Goal: Information Seeking & Learning: Learn about a topic

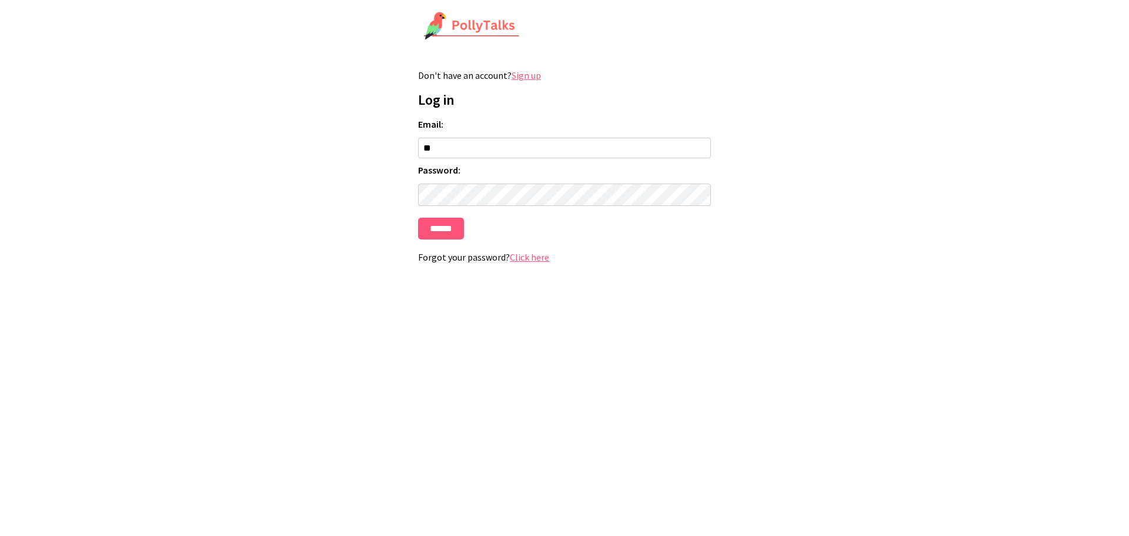
type input "**********"
click at [432, 222] on input "******" at bounding box center [441, 229] width 46 height 22
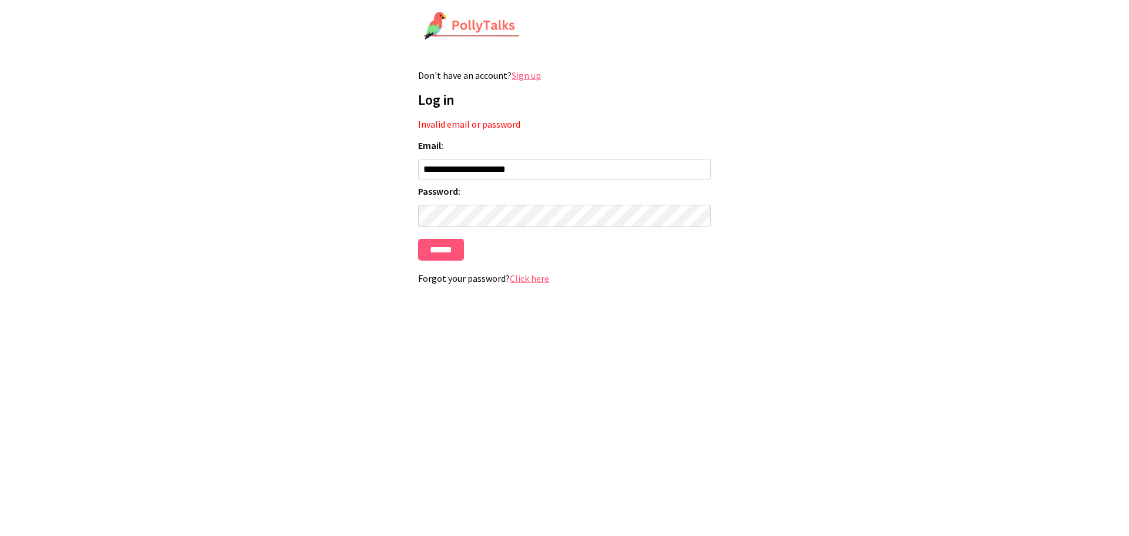
drag, startPoint x: 531, startPoint y: 165, endPoint x: 300, endPoint y: 160, distance: 231.2
click at [300, 160] on html "**********" at bounding box center [564, 153] width 1129 height 306
click at [418, 239] on input "******" at bounding box center [441, 250] width 46 height 22
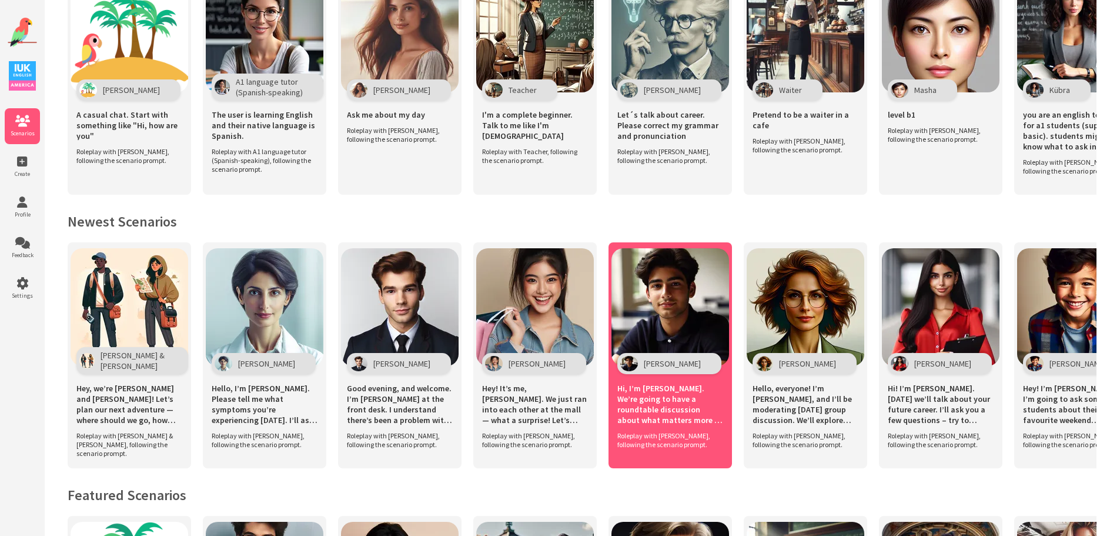
scroll to position [159, 0]
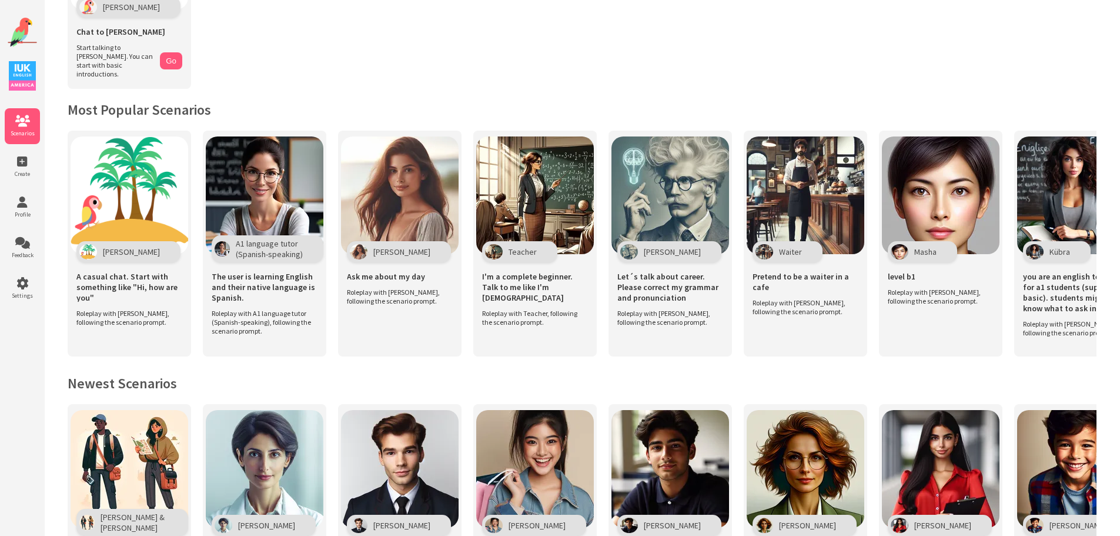
click at [120, 365] on div "Get Started Polly Chat to Polly Start talking to Polly. You can start with basi…" at bounding box center [582, 450] width 1076 height 1219
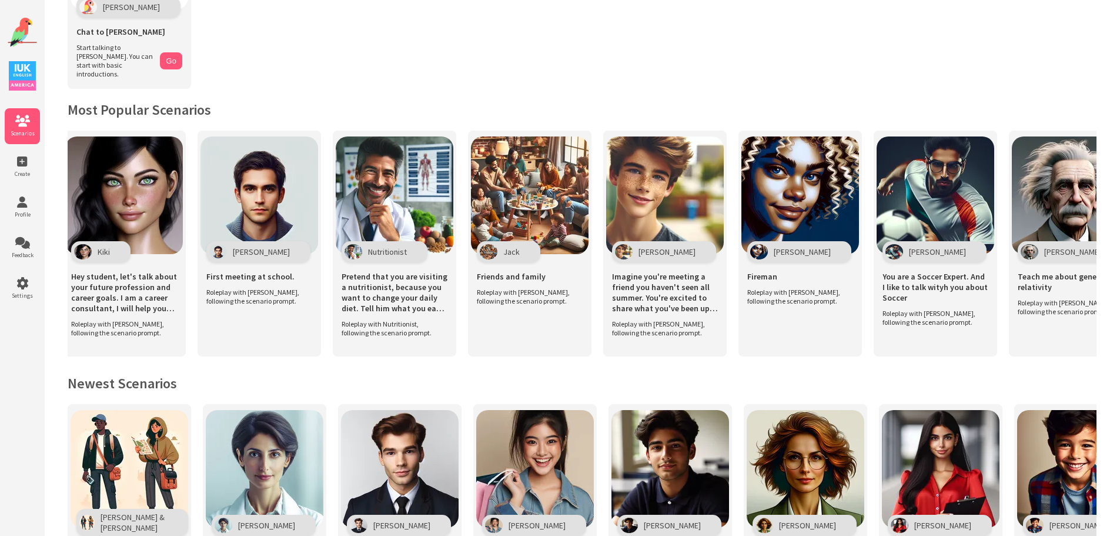
scroll to position [0, 3264]
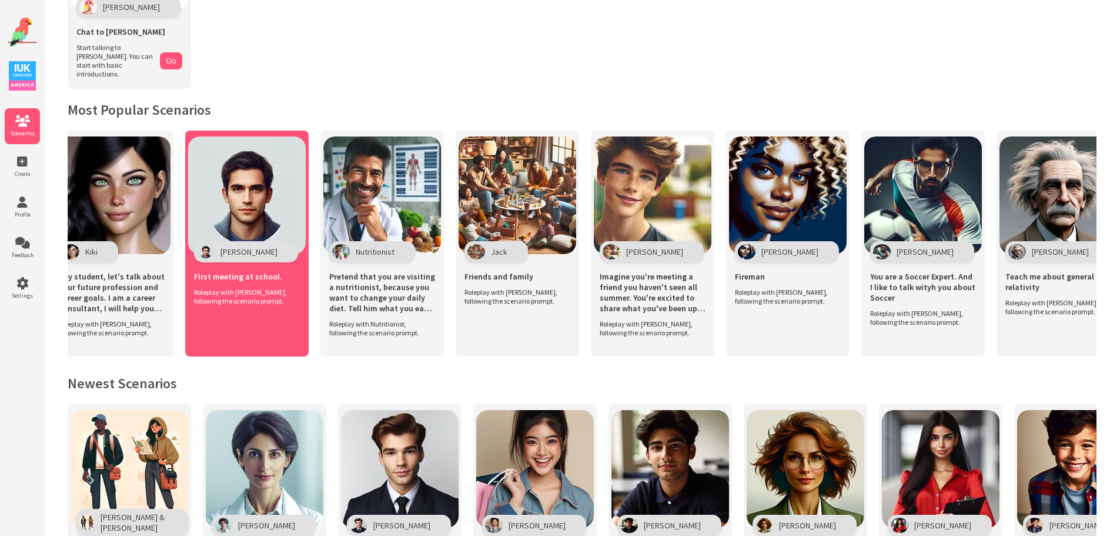
drag, startPoint x: 239, startPoint y: 235, endPoint x: 241, endPoint y: 290, distance: 54.7
click at [239, 241] on div "[PERSON_NAME]" at bounding box center [246, 251] width 104 height 21
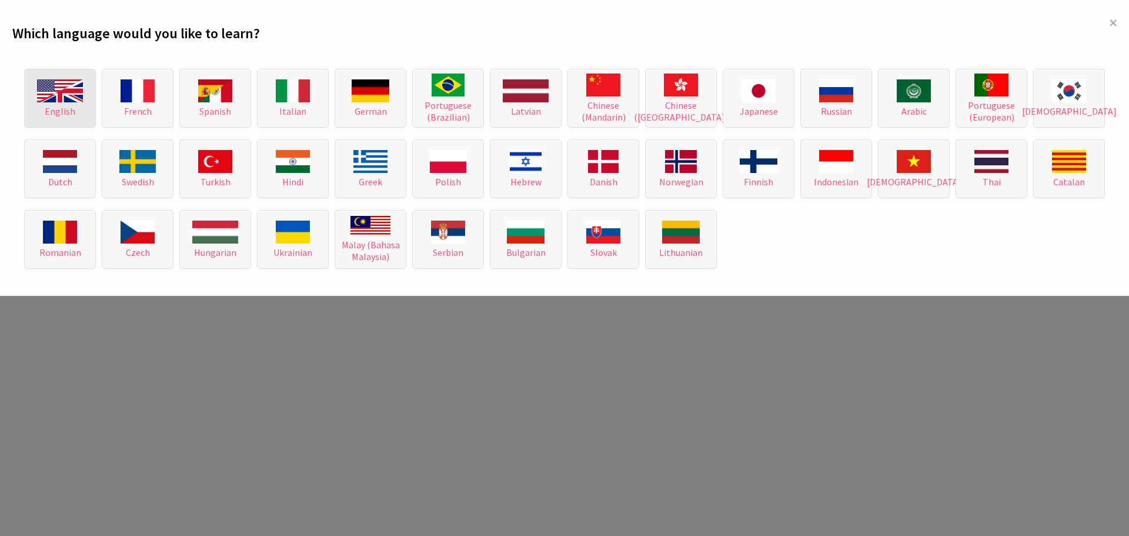
click at [54, 101] on img at bounding box center [60, 90] width 46 height 23
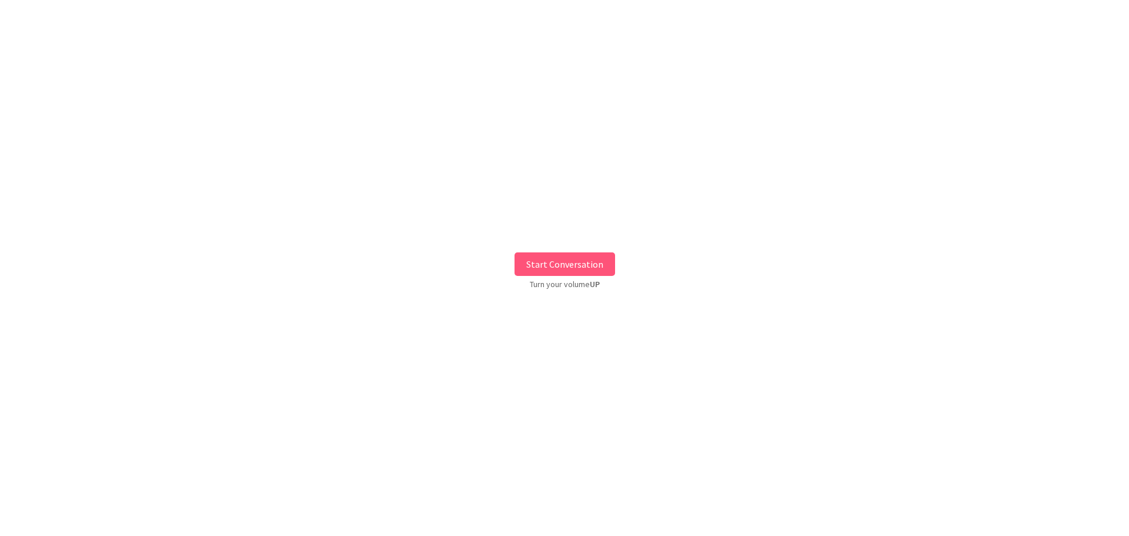
click at [582, 259] on button "Start Conversation" at bounding box center [565, 264] width 101 height 24
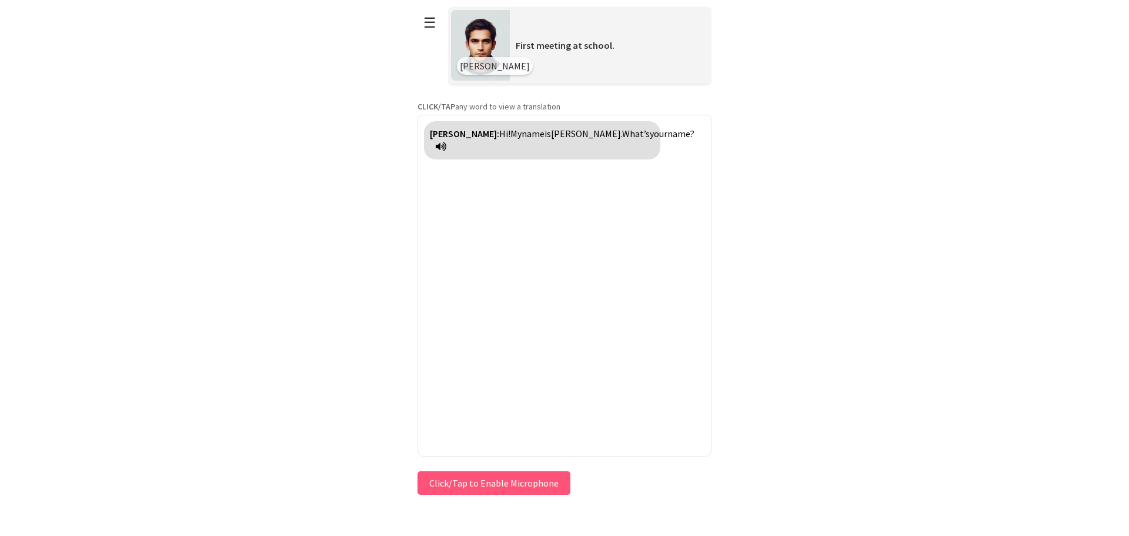
click at [503, 482] on button "Click/Tap to Enable Microphone" at bounding box center [494, 483] width 153 height 24
click at [479, 490] on button "Click/Tap to Enable Microphone" at bounding box center [494, 483] width 153 height 24
click at [479, 482] on button "Click/Tap to Enable Microphone" at bounding box center [494, 483] width 153 height 24
click at [446, 142] on icon at bounding box center [441, 146] width 11 height 9
click at [485, 485] on button "Click/Tap to Enable Microphone" at bounding box center [494, 483] width 153 height 24
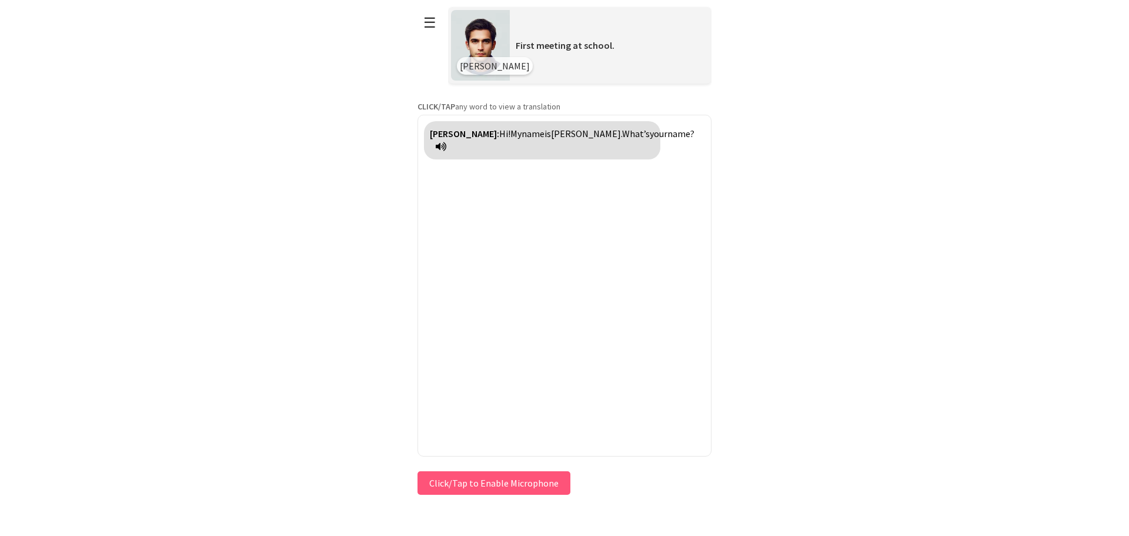
click at [472, 481] on button "Click/Tap to Enable Microphone" at bounding box center [494, 483] width 153 height 24
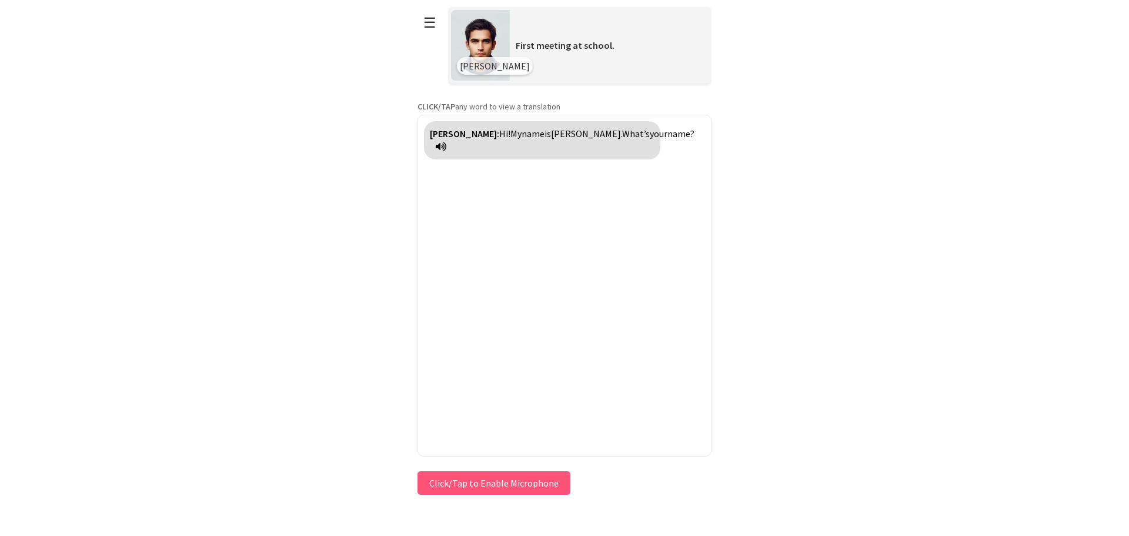
click at [472, 481] on button "Click/Tap to Enable Microphone" at bounding box center [494, 483] width 153 height 24
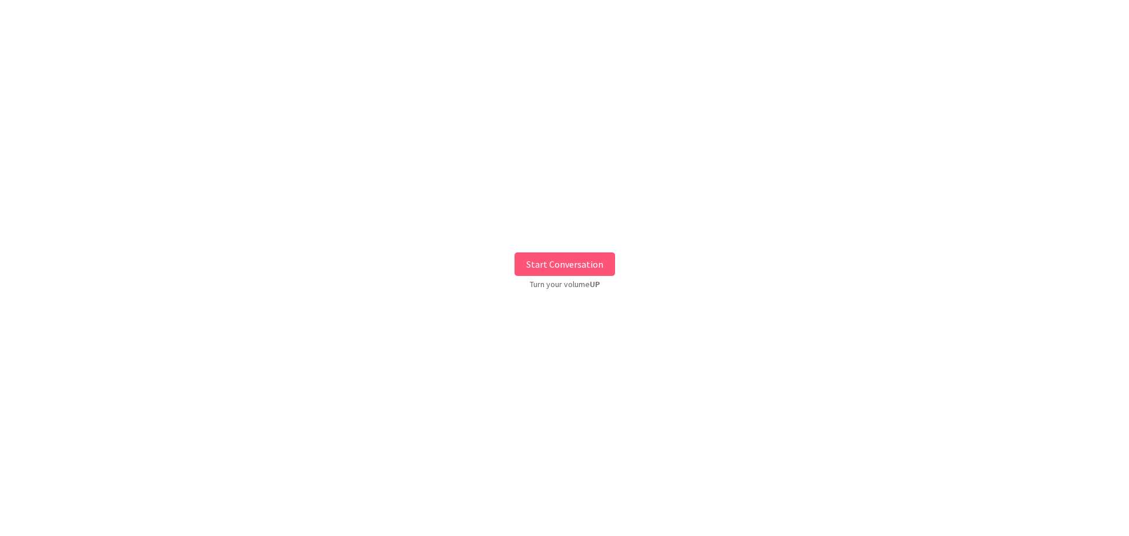
click at [584, 260] on button "Start Conversation" at bounding box center [565, 264] width 101 height 24
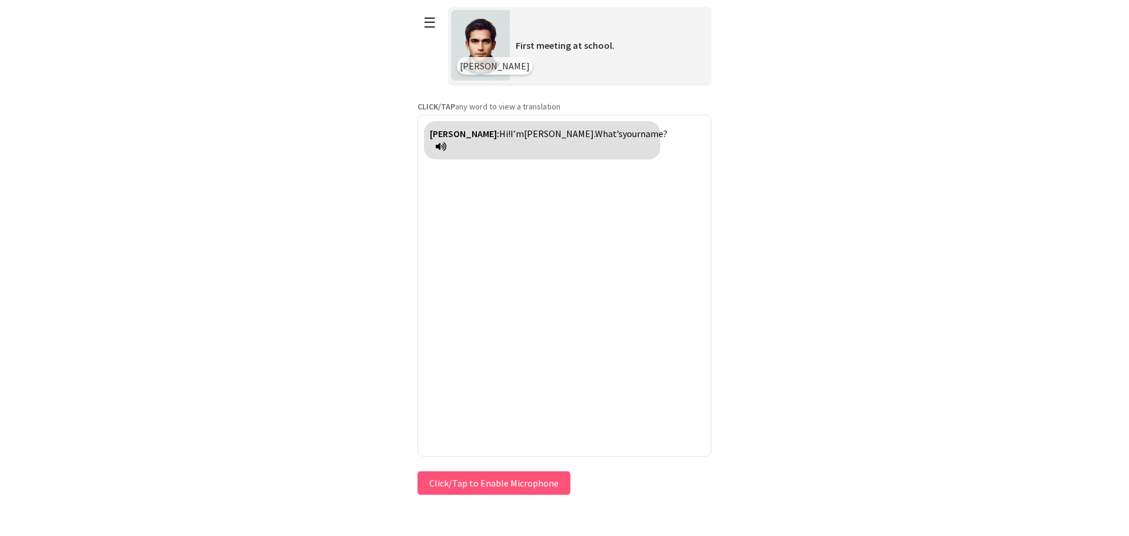
click at [487, 488] on button "Click/Tap to Enable Microphone" at bounding box center [494, 483] width 153 height 24
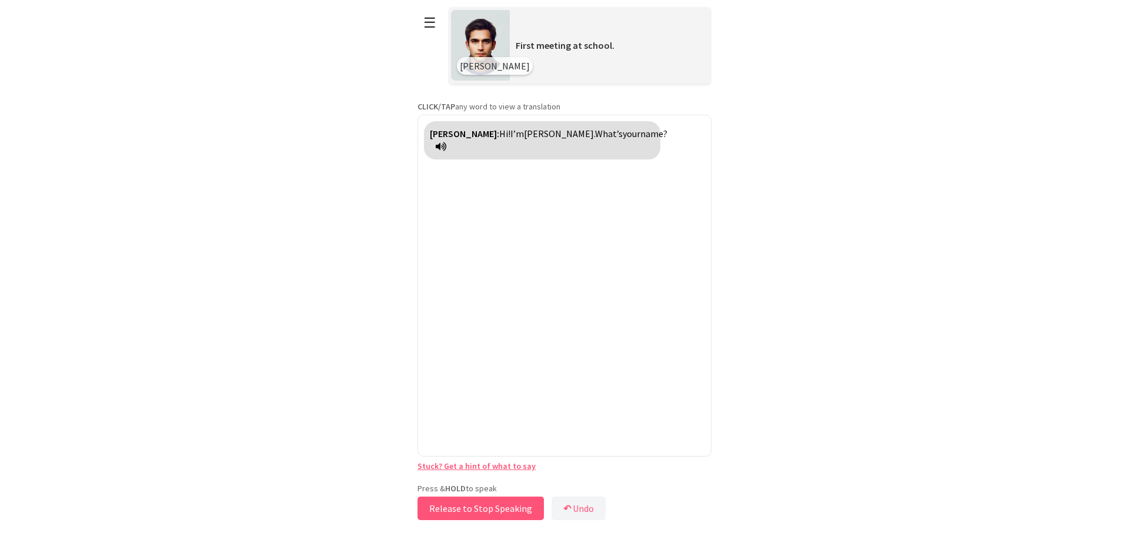
click at [494, 508] on button "Release to Stop Speaking" at bounding box center [481, 508] width 126 height 24
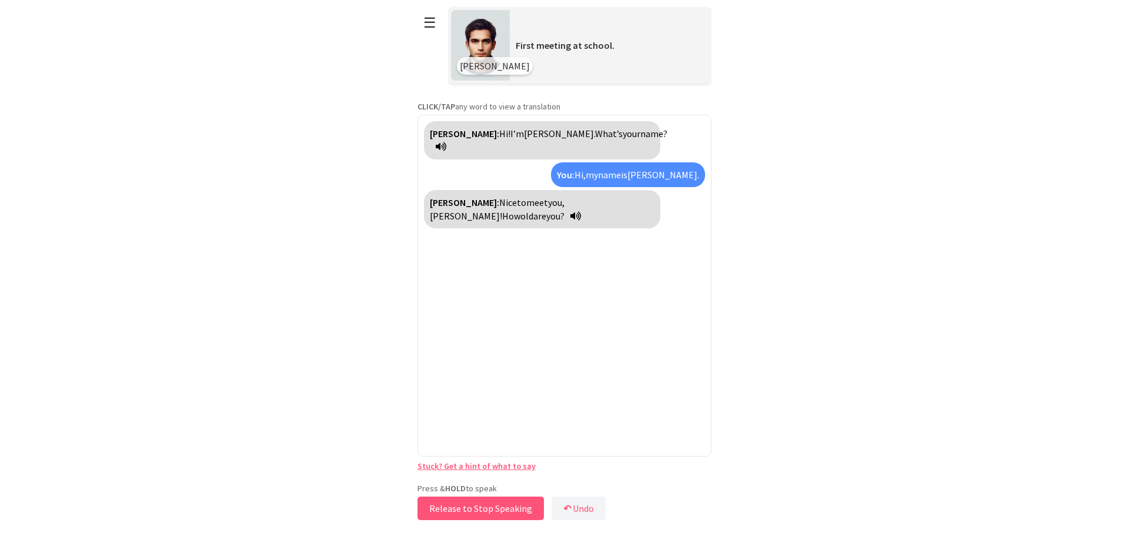
click at [454, 502] on button "Release to Stop Speaking" at bounding box center [481, 508] width 126 height 24
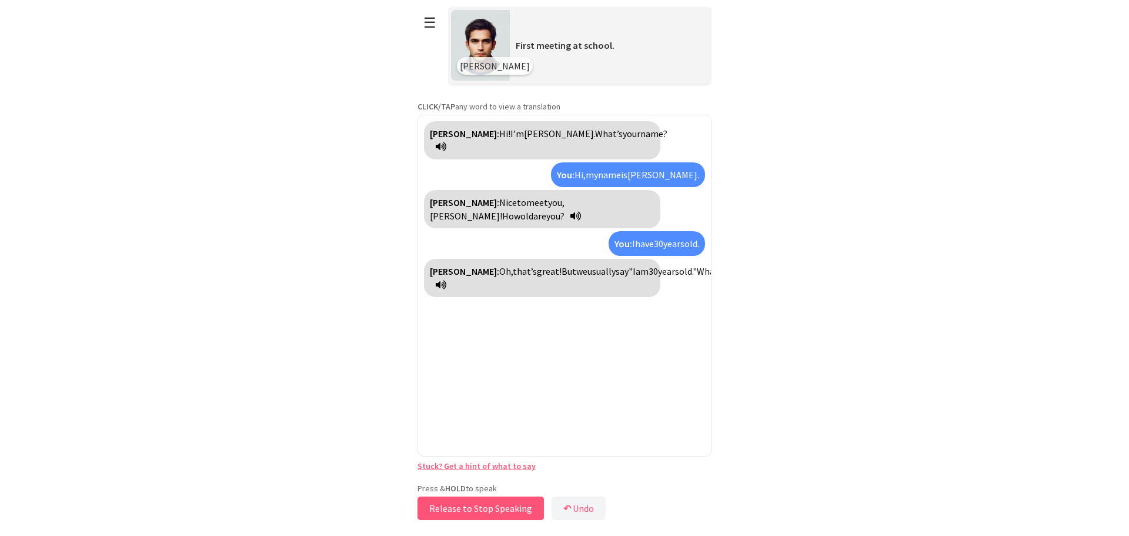
click at [462, 503] on button "Release to Stop Speaking" at bounding box center [481, 508] width 126 height 24
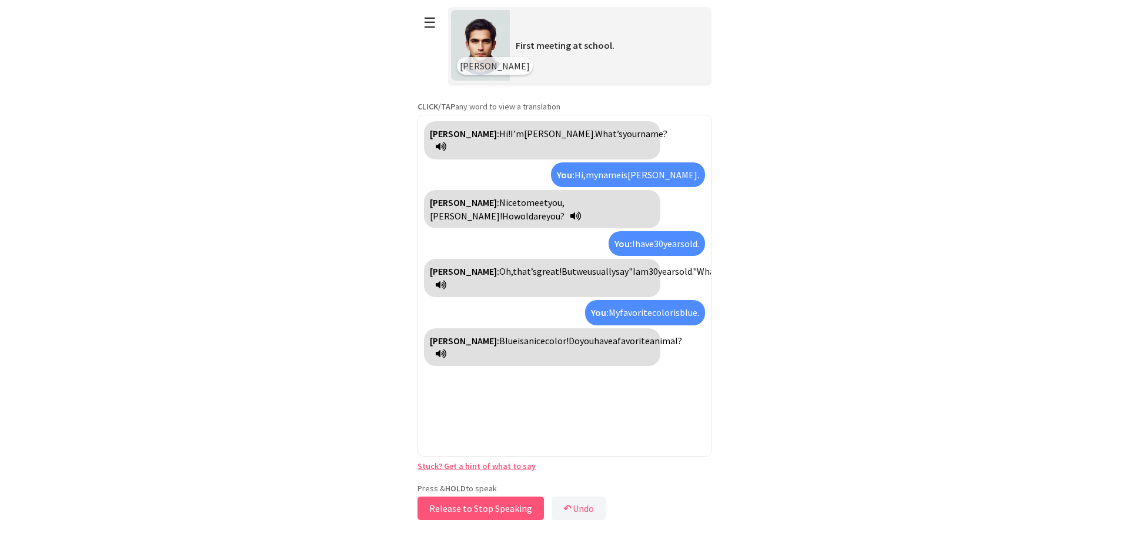
click at [461, 509] on button "Release to Stop Speaking" at bounding box center [481, 508] width 126 height 24
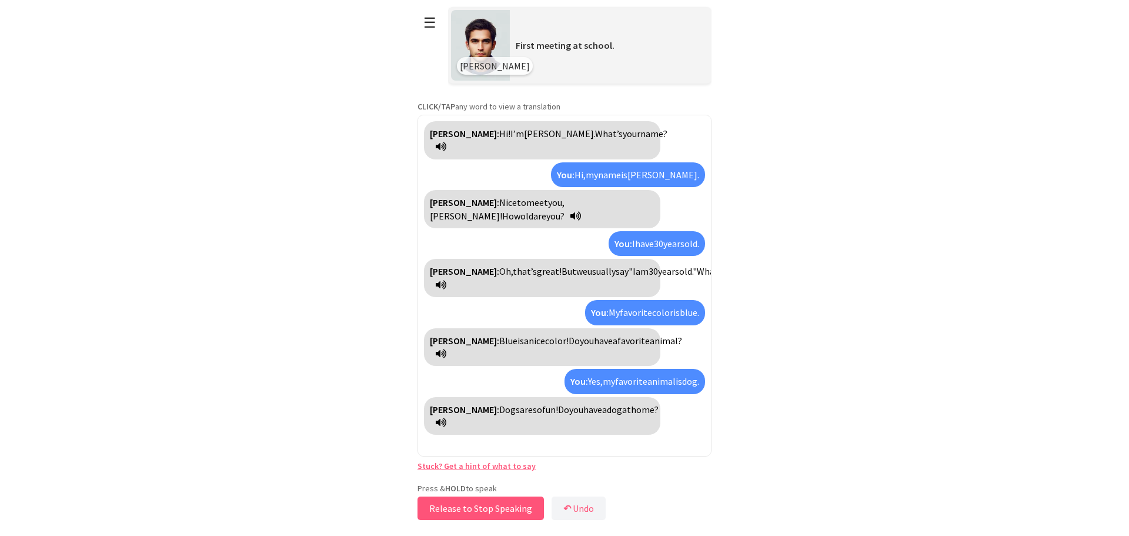
click at [461, 509] on button "Release to Stop Speaking" at bounding box center [481, 508] width 126 height 24
